Goal: Task Accomplishment & Management: Manage account settings

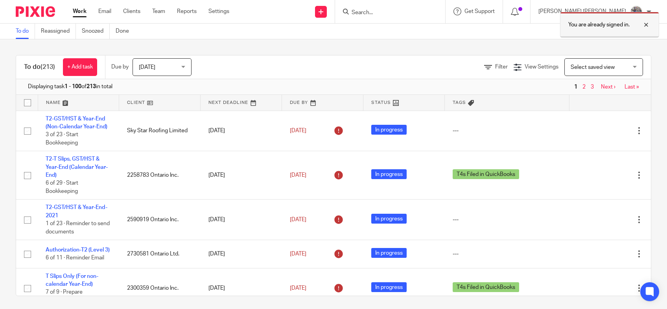
click at [645, 24] on div at bounding box center [640, 24] width 21 height 9
click at [422, 11] on input "Search" at bounding box center [386, 12] width 71 height 7
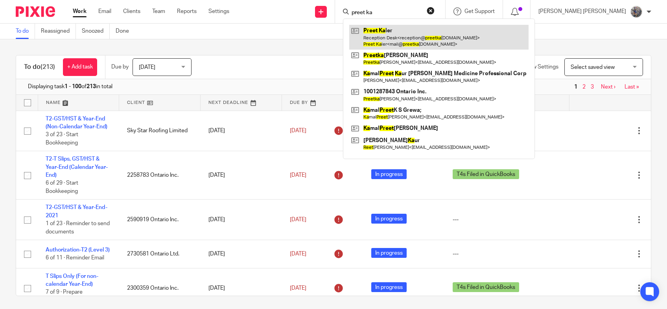
type input "preet ka"
click at [440, 33] on link at bounding box center [438, 37] width 179 height 24
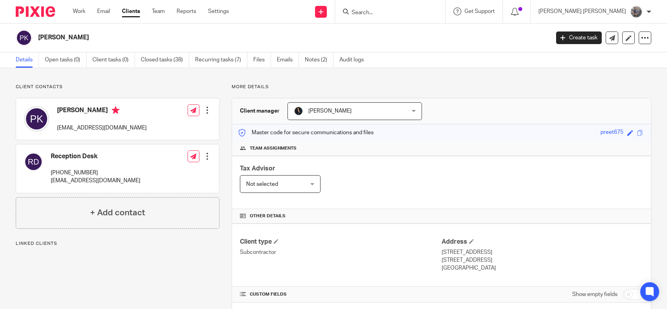
scroll to position [441, 0]
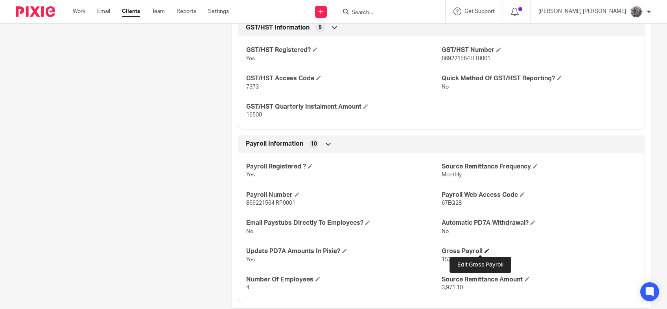
click at [485, 250] on span at bounding box center [487, 250] width 5 height 5
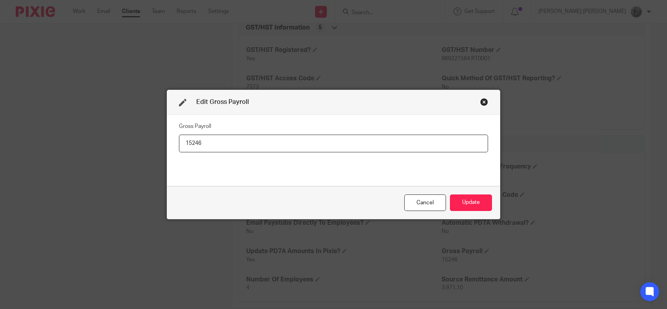
drag, startPoint x: 239, startPoint y: 148, endPoint x: 136, endPoint y: 141, distance: 103.7
click at [179, 141] on input "15246" at bounding box center [333, 144] width 309 height 18
type input "13295"
click at [460, 201] on button "Update" at bounding box center [471, 202] width 42 height 17
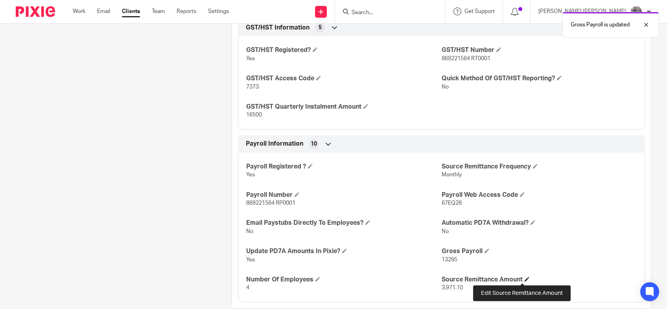
click at [525, 278] on span at bounding box center [527, 279] width 5 height 5
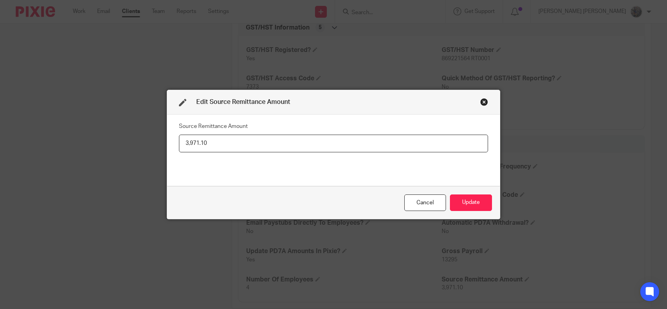
drag, startPoint x: 188, startPoint y: 143, endPoint x: 324, endPoint y: 171, distance: 139.5
click at [324, 152] on input "3,971.10" at bounding box center [333, 144] width 309 height 18
type input "3,577.60"
click at [463, 205] on button "Update" at bounding box center [471, 202] width 42 height 17
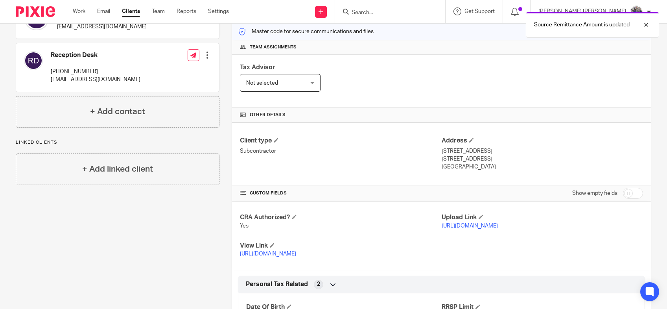
scroll to position [0, 0]
